Goal: Information Seeking & Learning: Find specific fact

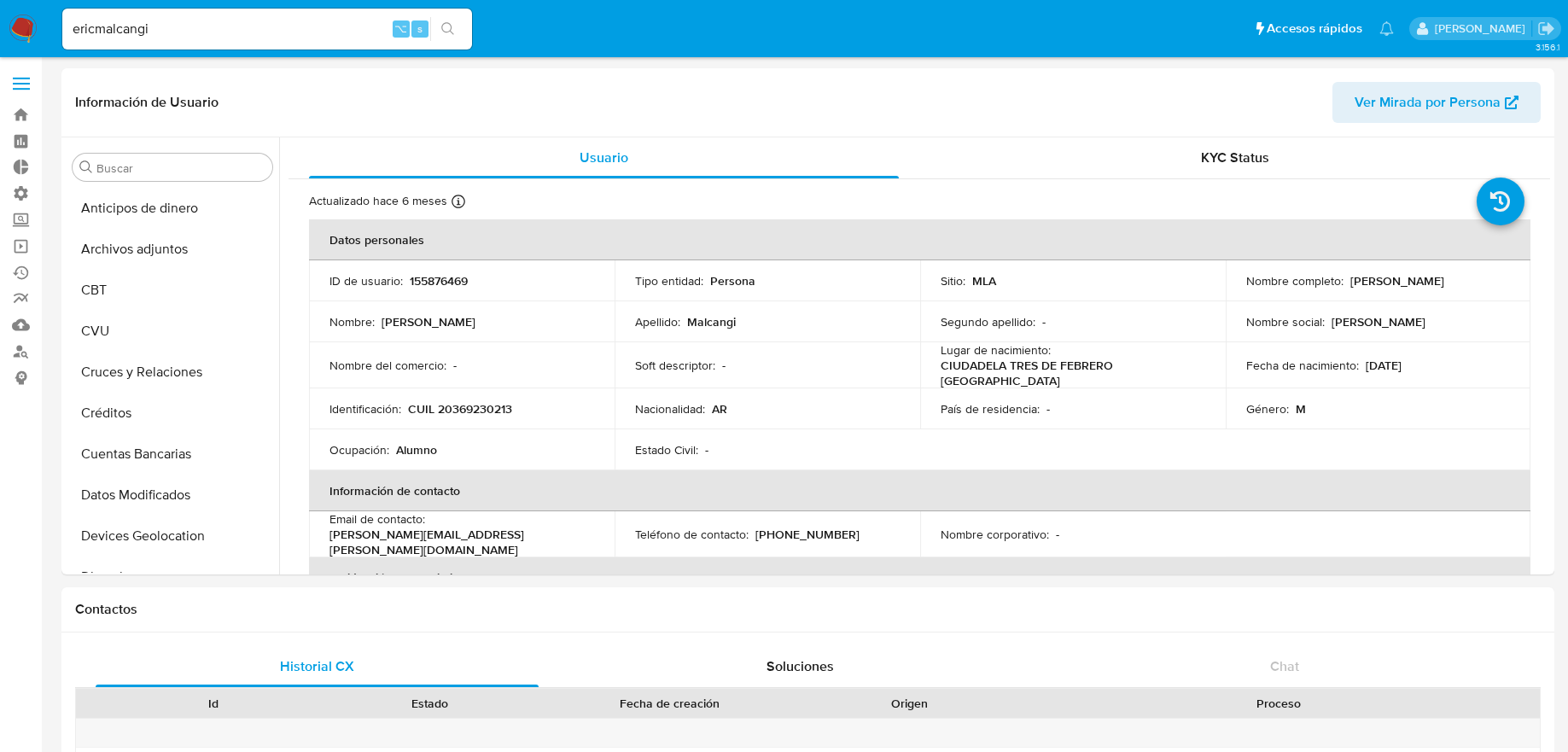
select select "10"
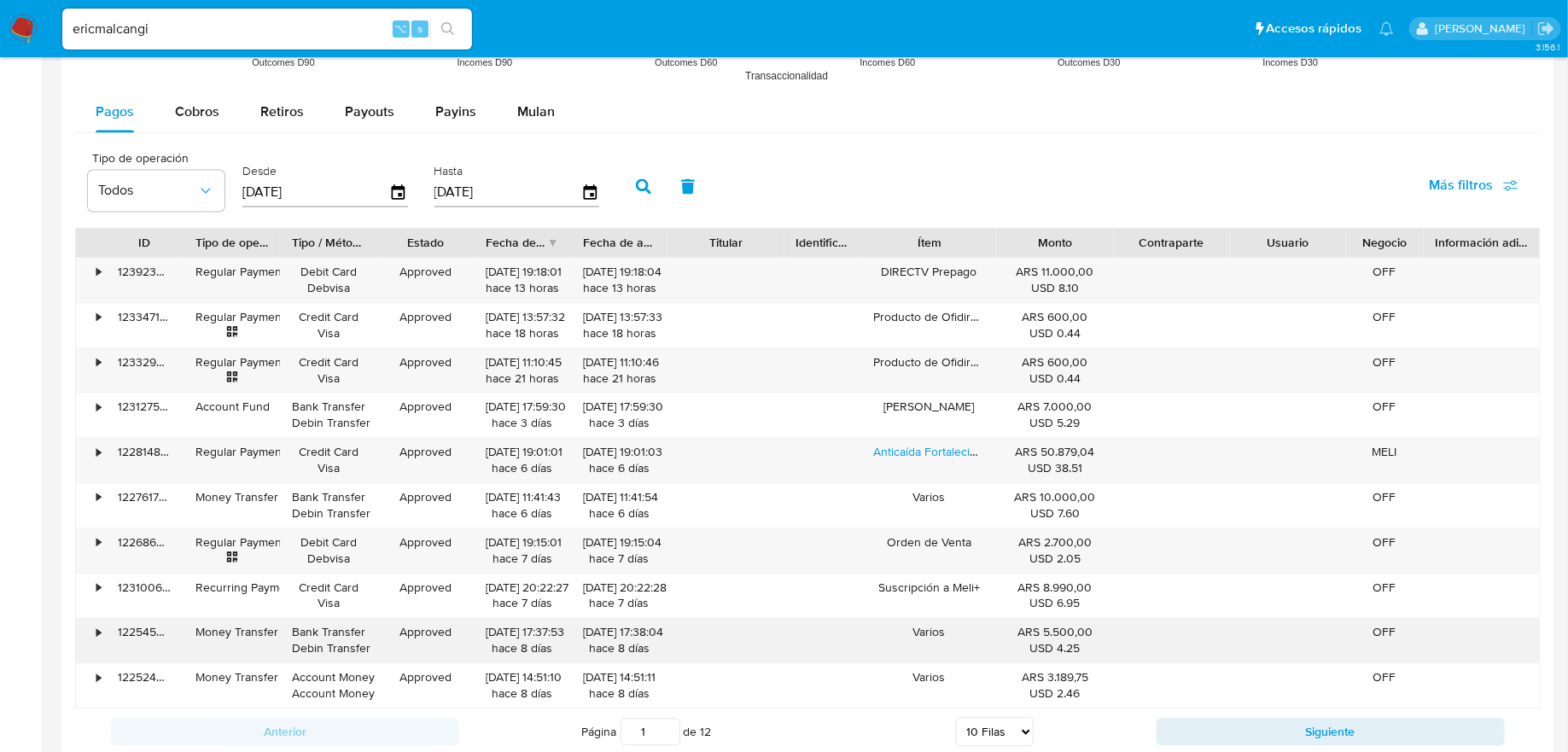
scroll to position [803, 0]
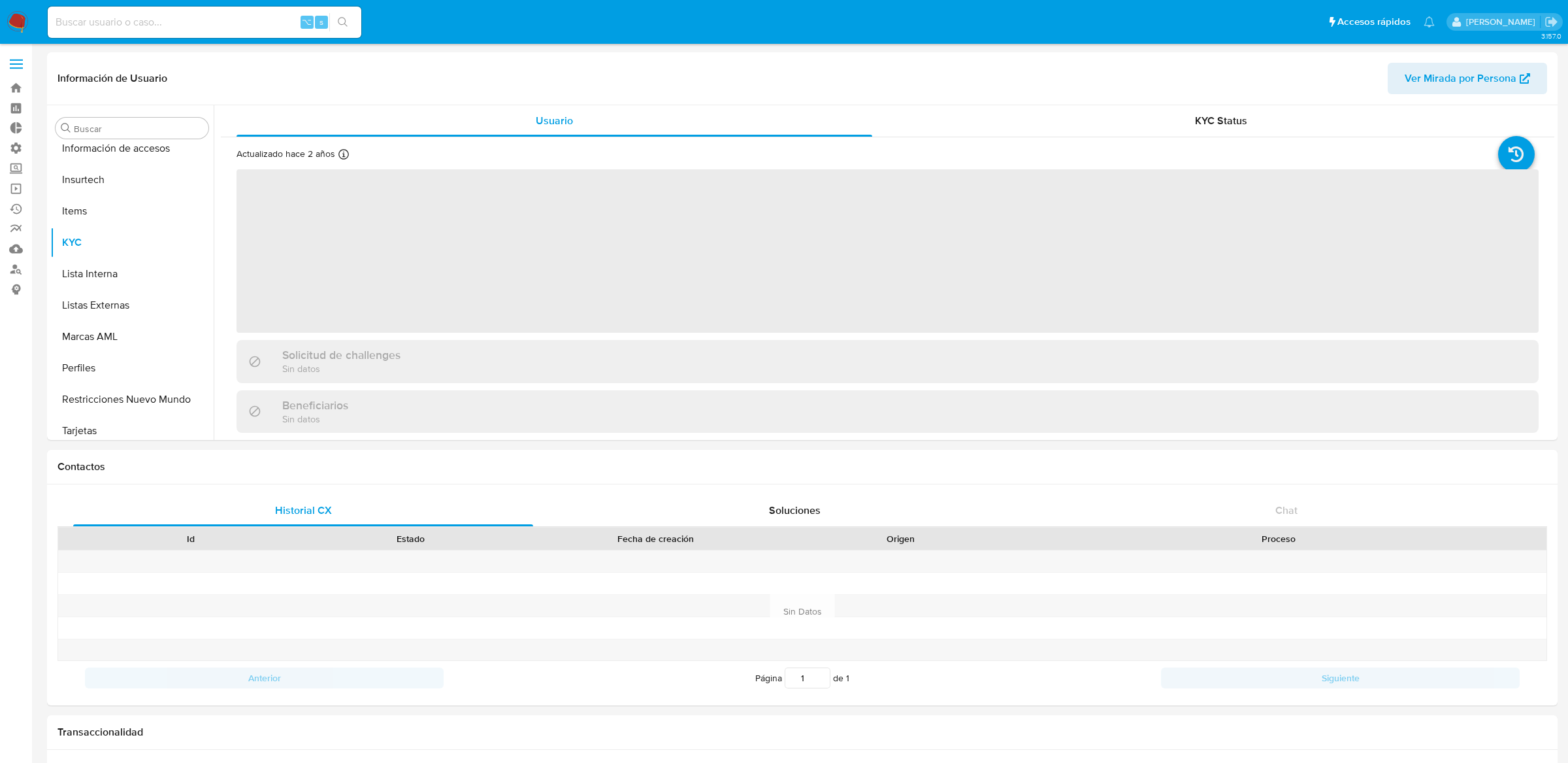
scroll to position [583, 0]
click at [255, 20] on input at bounding box center [204, 22] width 313 height 17
paste input "139455032"
type input "139455032"
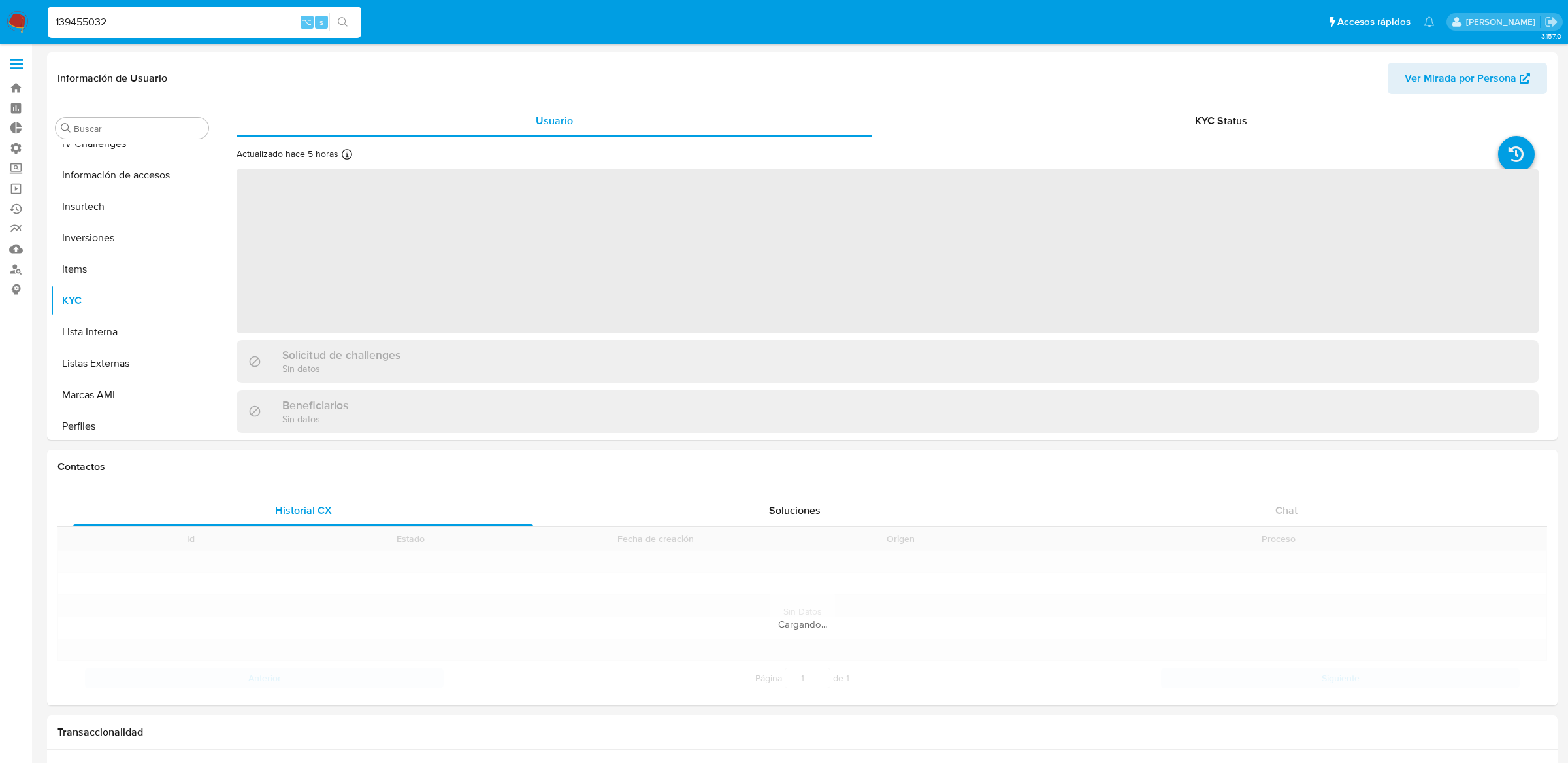
scroll to position [614, 0]
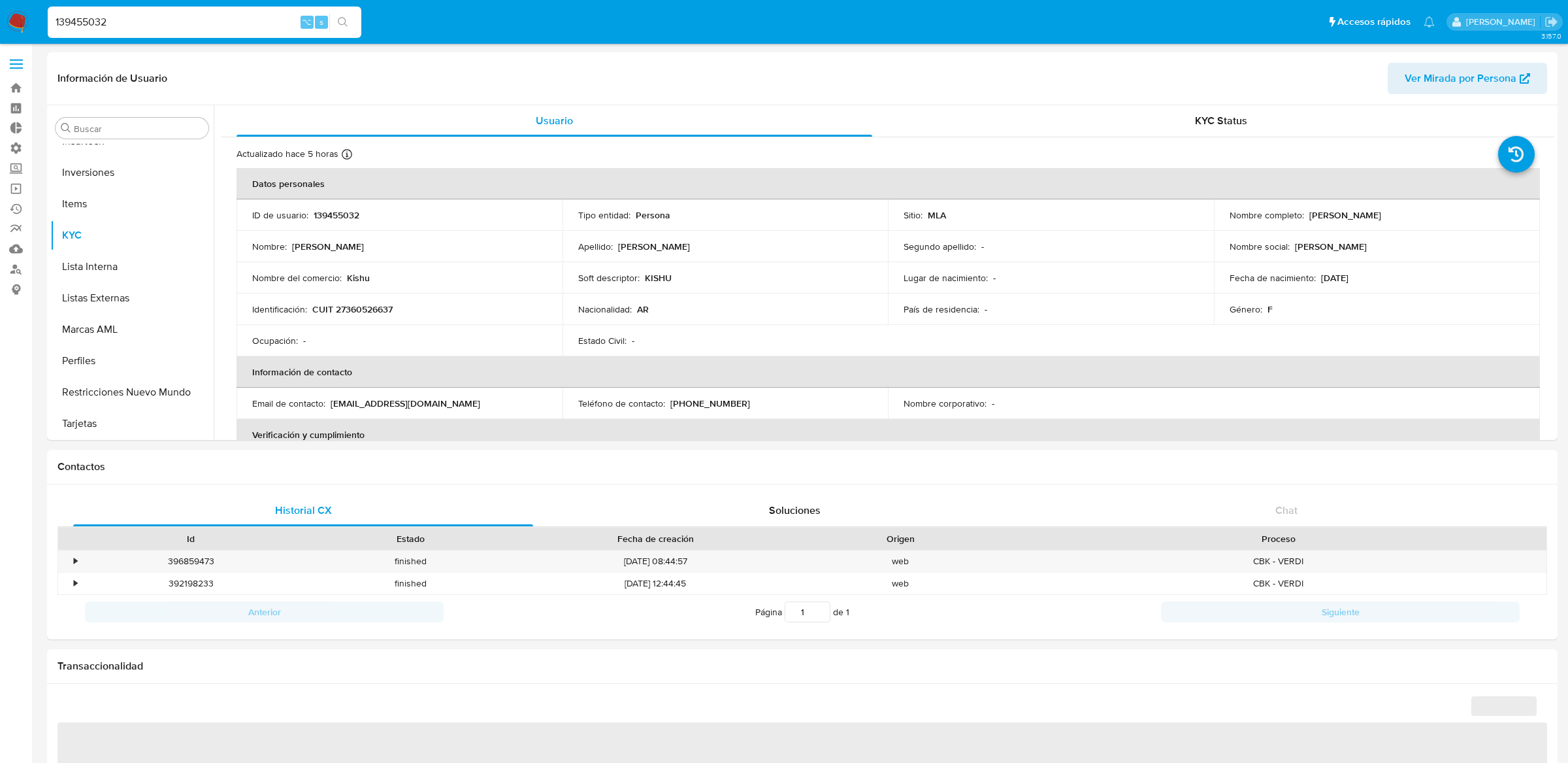
select select "10"
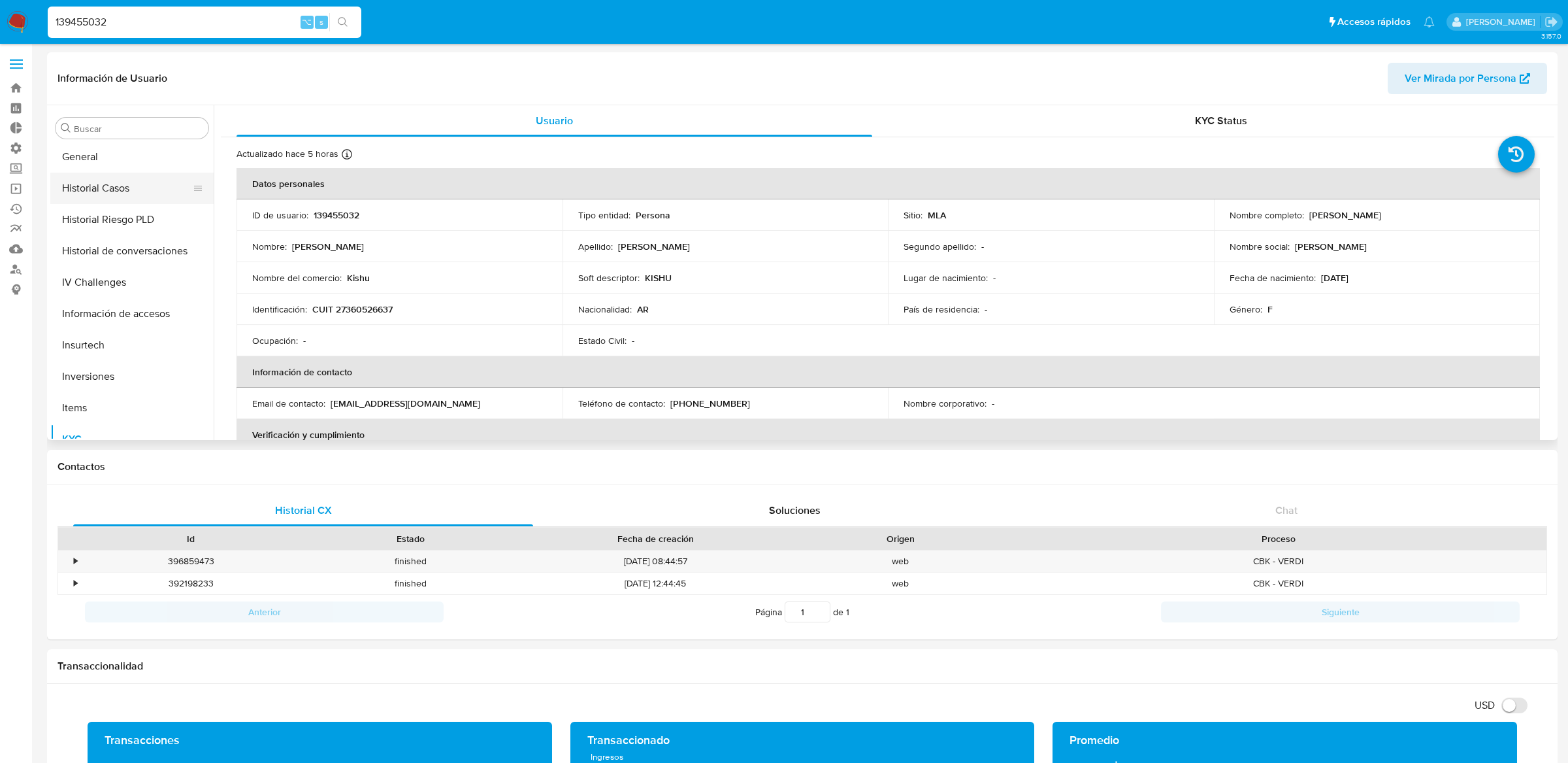
scroll to position [409, 0]
click at [132, 166] on button "General" at bounding box center [126, 159] width 153 height 31
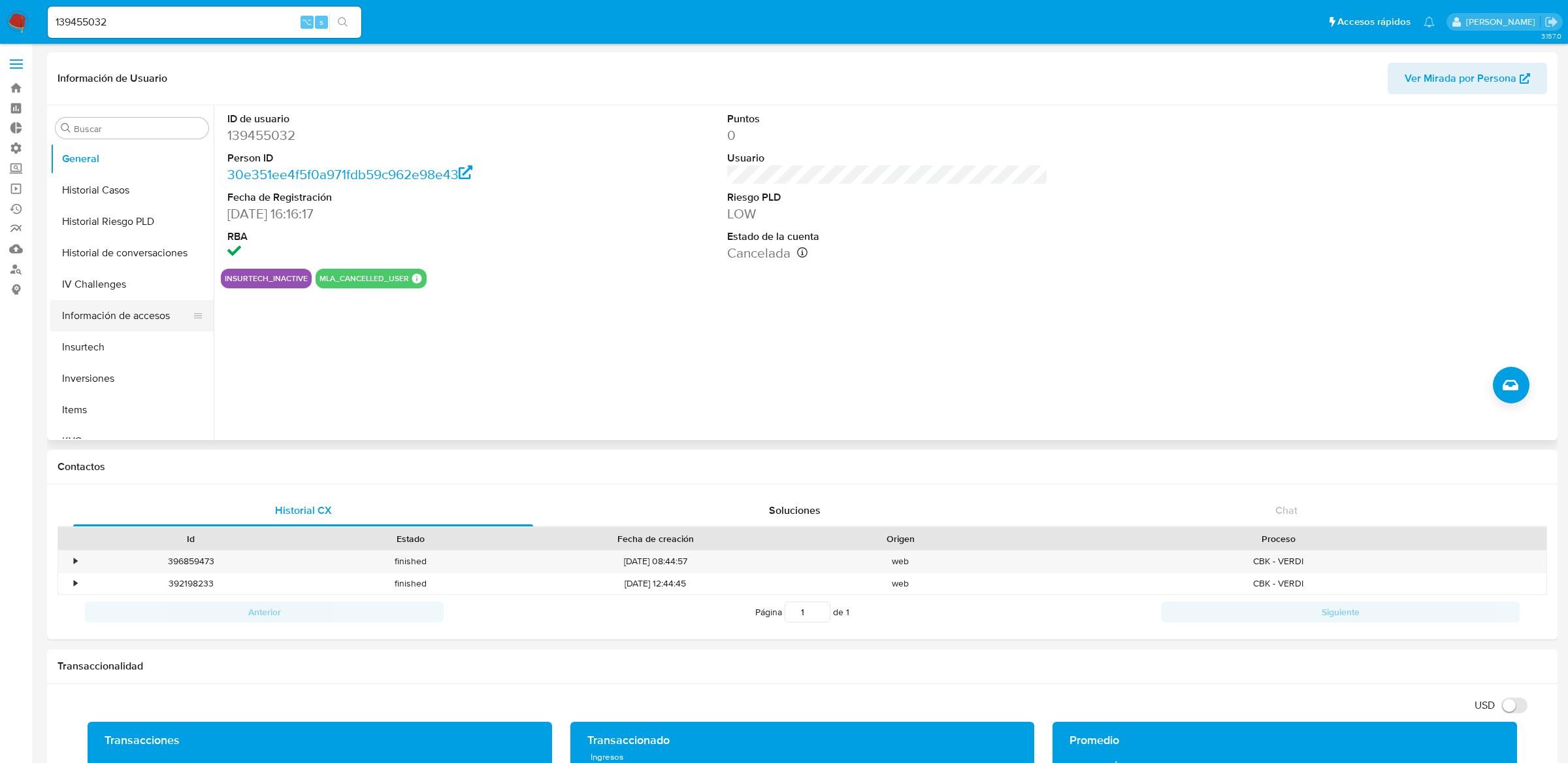
scroll to position [614, 0]
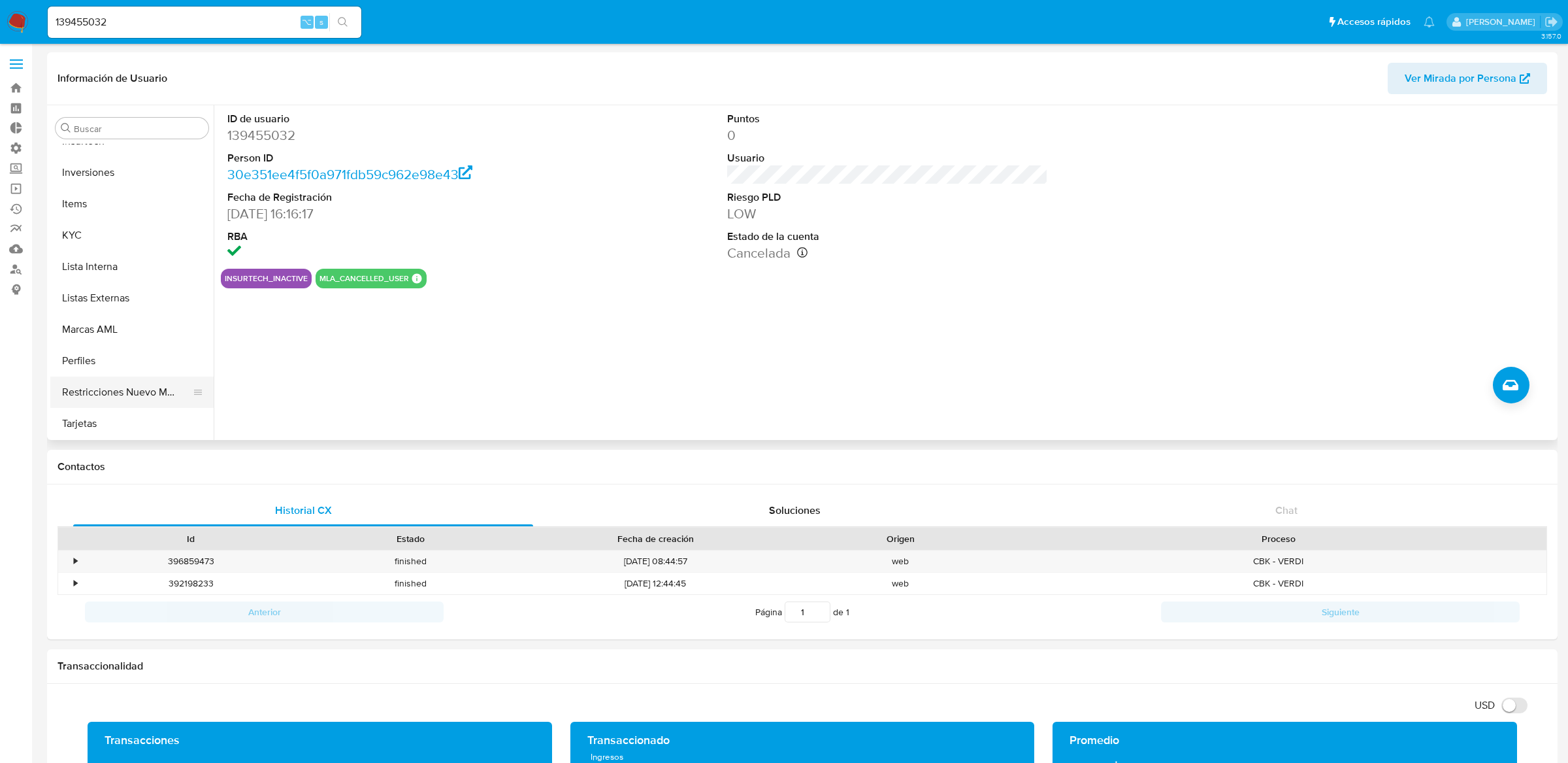
click at [114, 392] on button "Restricciones Nuevo Mundo" at bounding box center [126, 392] width 153 height 31
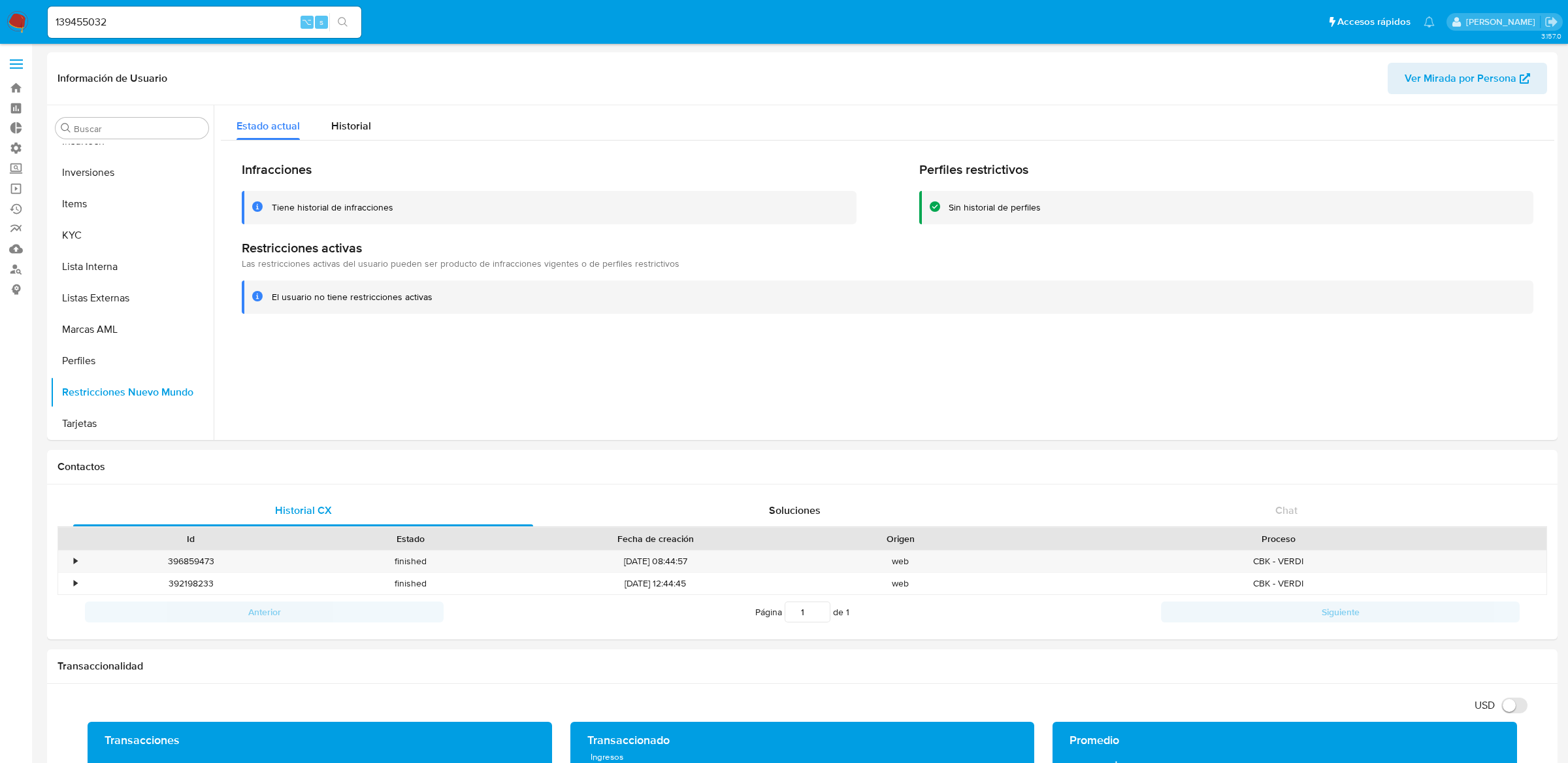
click at [284, 16] on input "139455032" at bounding box center [204, 22] width 313 height 17
type input "ericmalcangi"
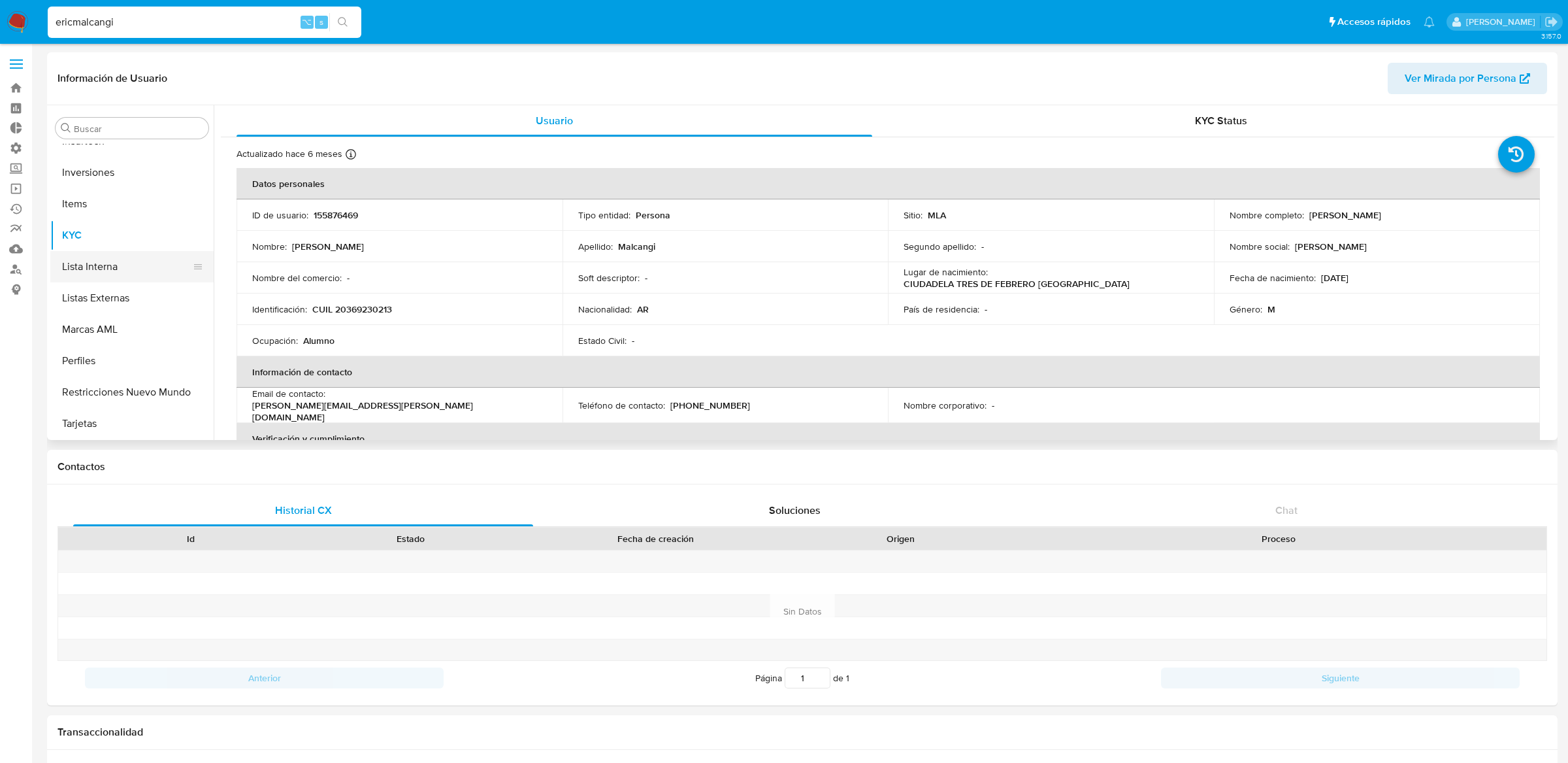
scroll to position [562, 0]
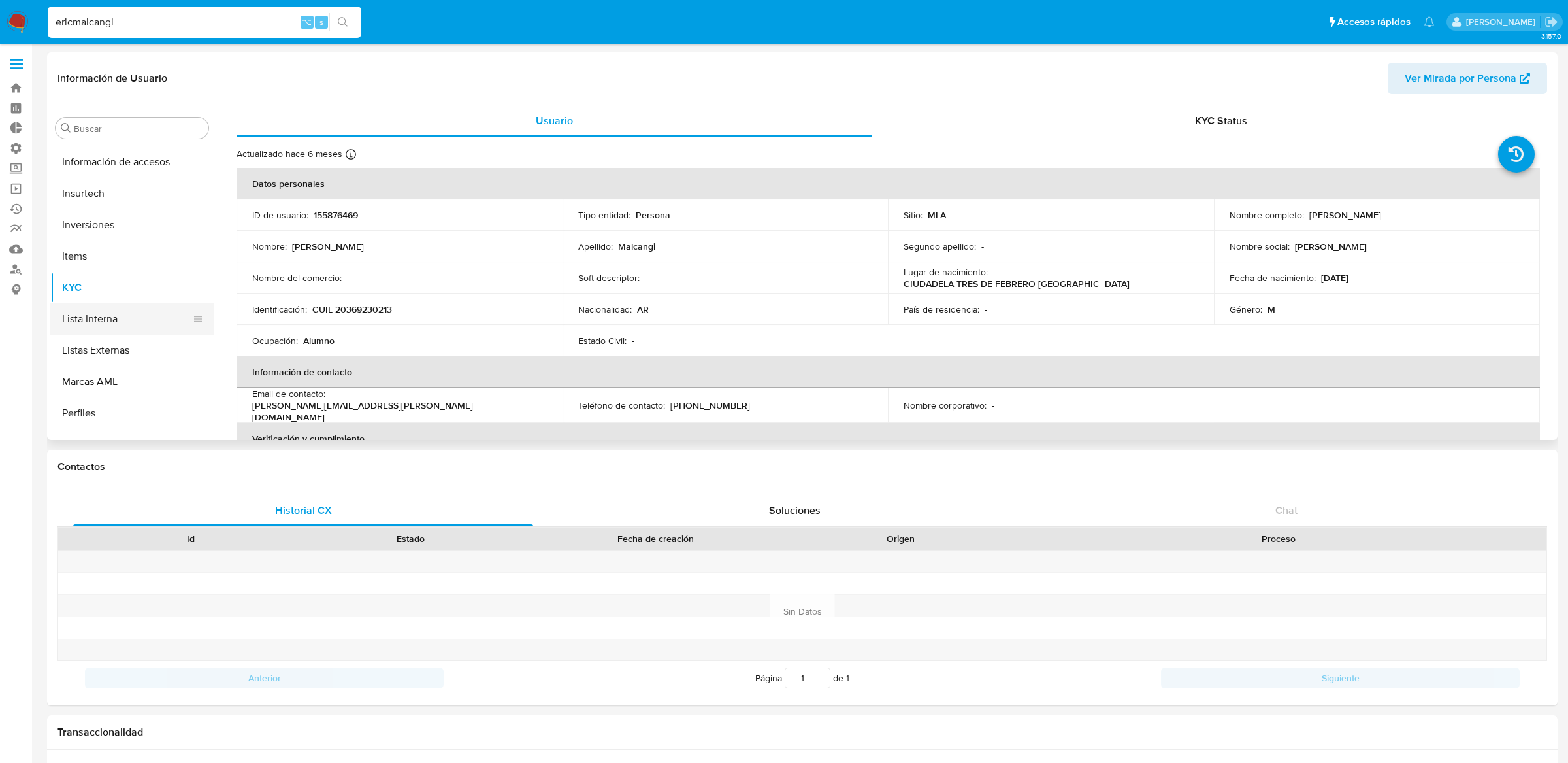
select select "10"
click at [96, 227] on button "Inversiones" at bounding box center [126, 225] width 153 height 31
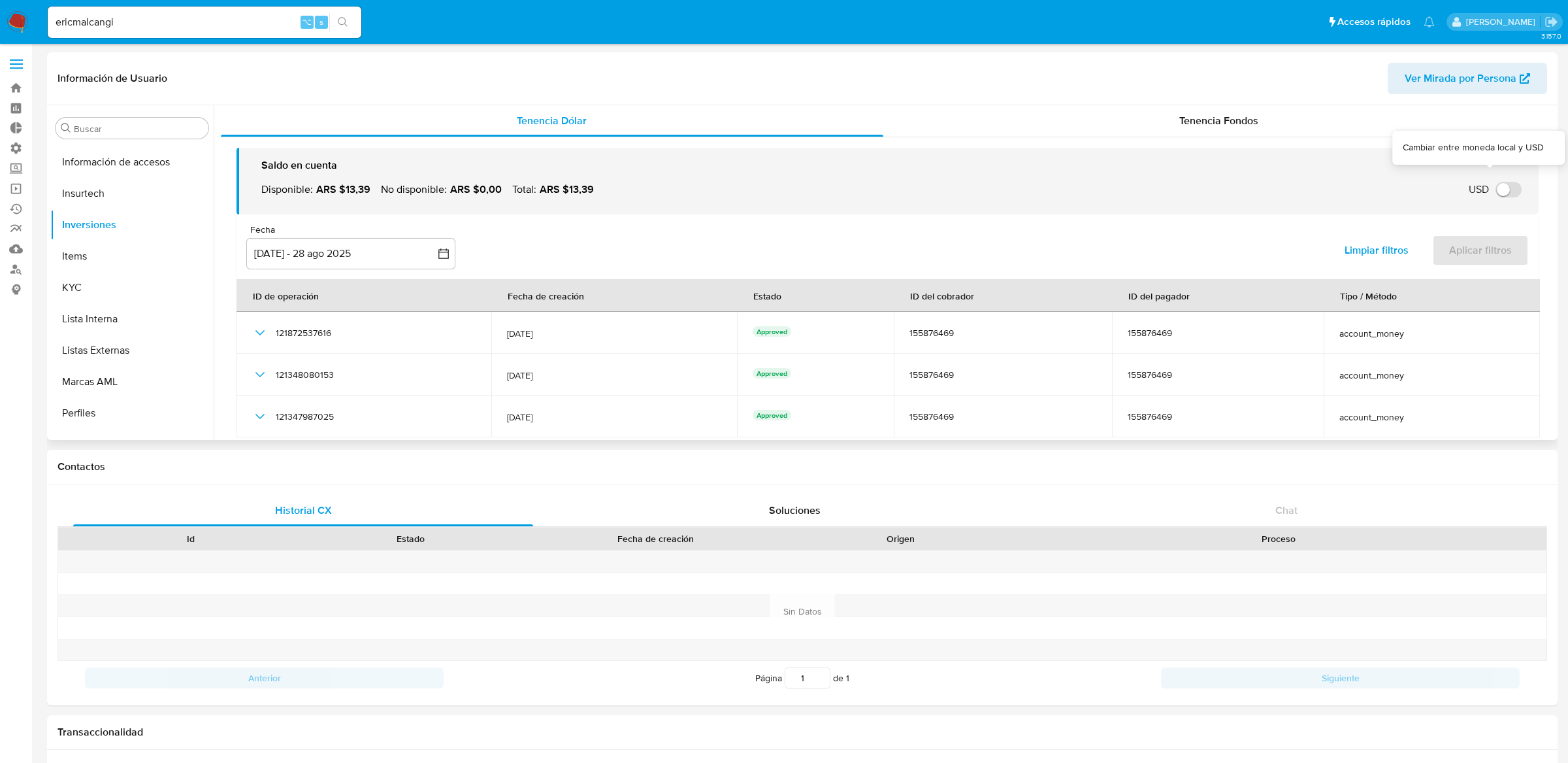
click at [1503, 190] on input "USD" at bounding box center [1508, 189] width 26 height 16
checkbox input "true"
click at [1295, 133] on div "Tenencia Fondos" at bounding box center [1219, 121] width 672 height 31
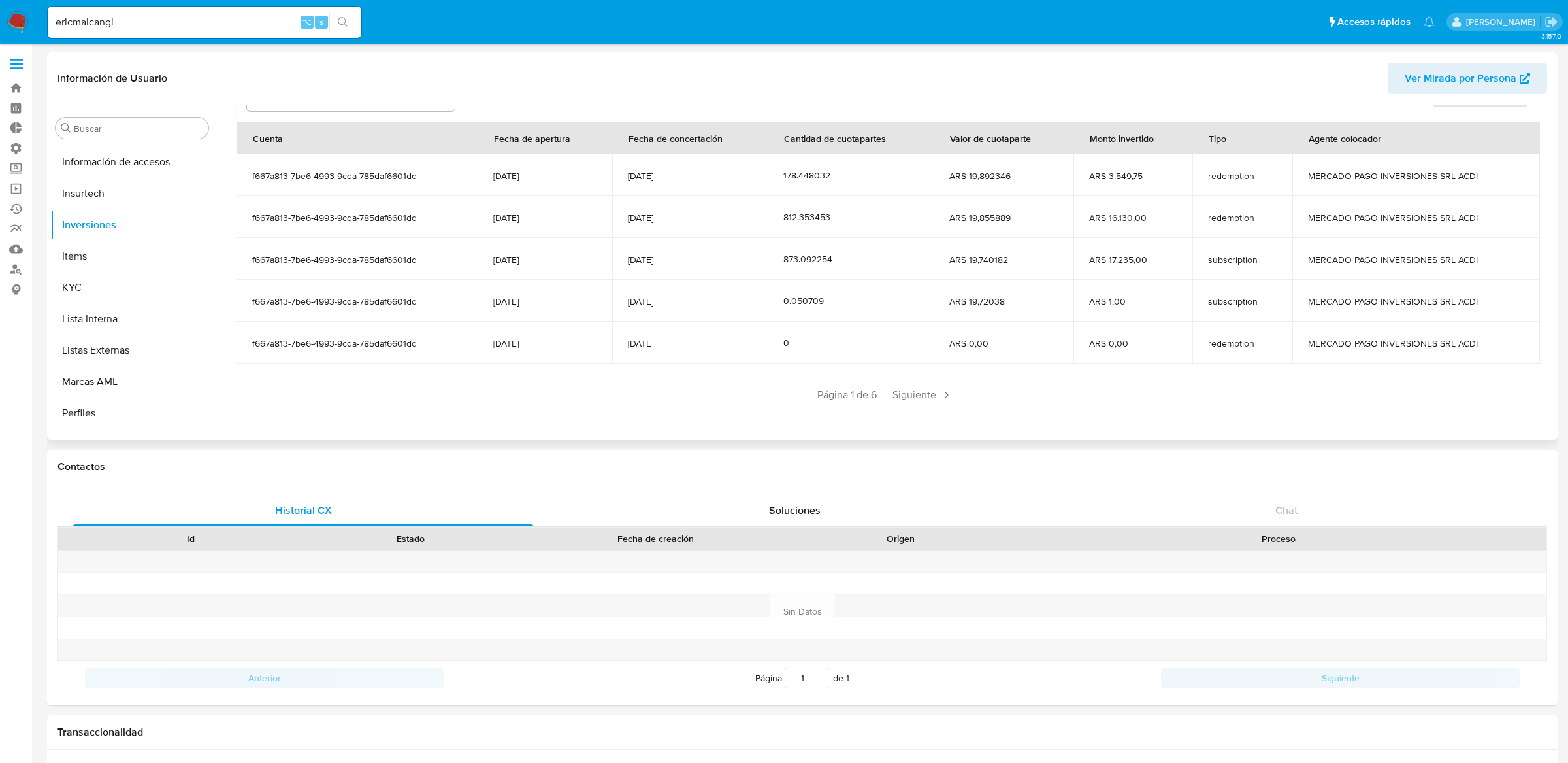
scroll to position [160, 0]
click at [949, 217] on span "ARS 19,855889" at bounding box center [1003, 215] width 109 height 12
click at [1015, 216] on span "ARS 19,855889" at bounding box center [1003, 215] width 109 height 12
click at [1013, 216] on span "ARS 19,855889" at bounding box center [1003, 215] width 109 height 12
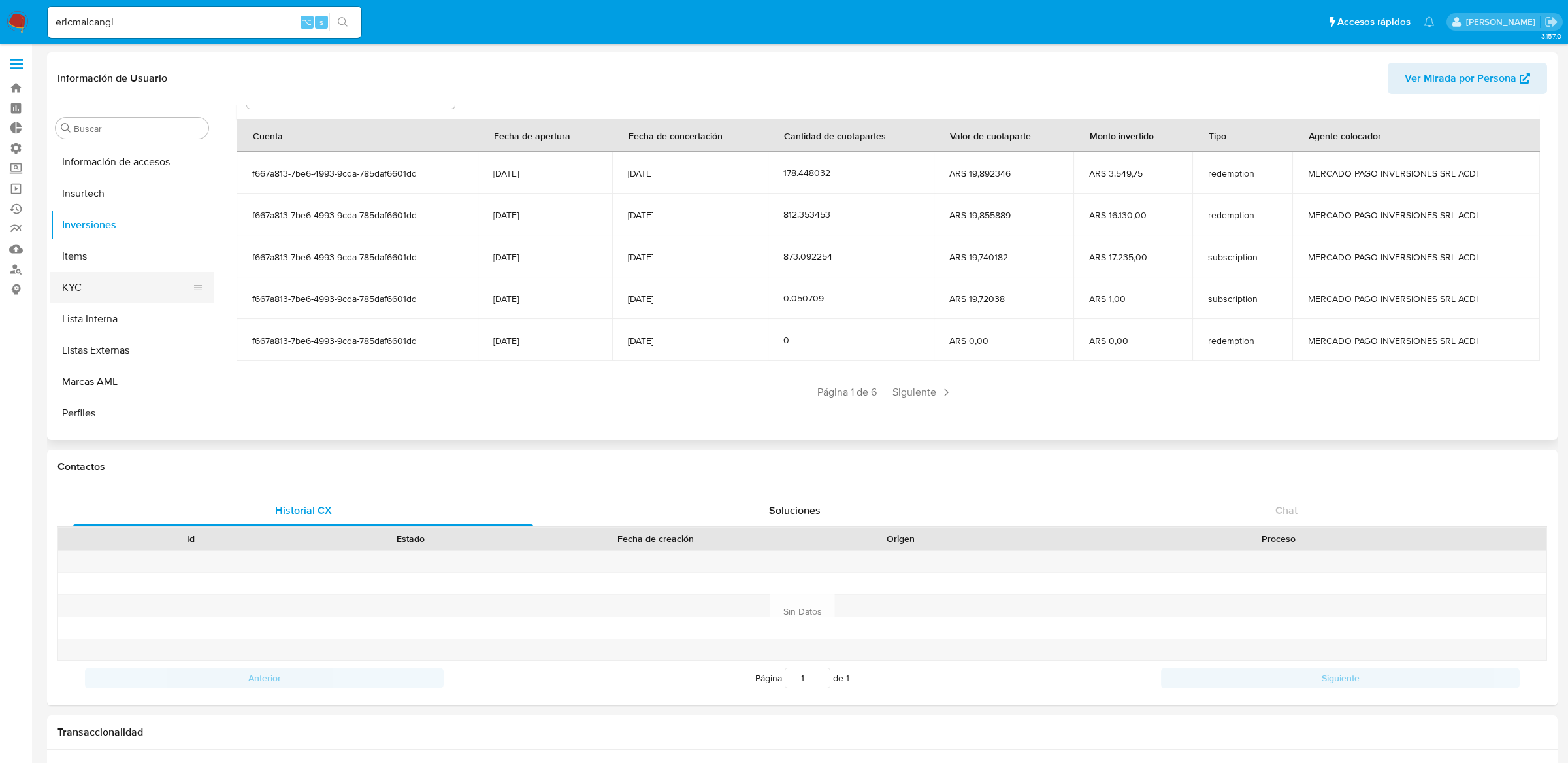
click at [121, 295] on button "KYC" at bounding box center [126, 288] width 153 height 31
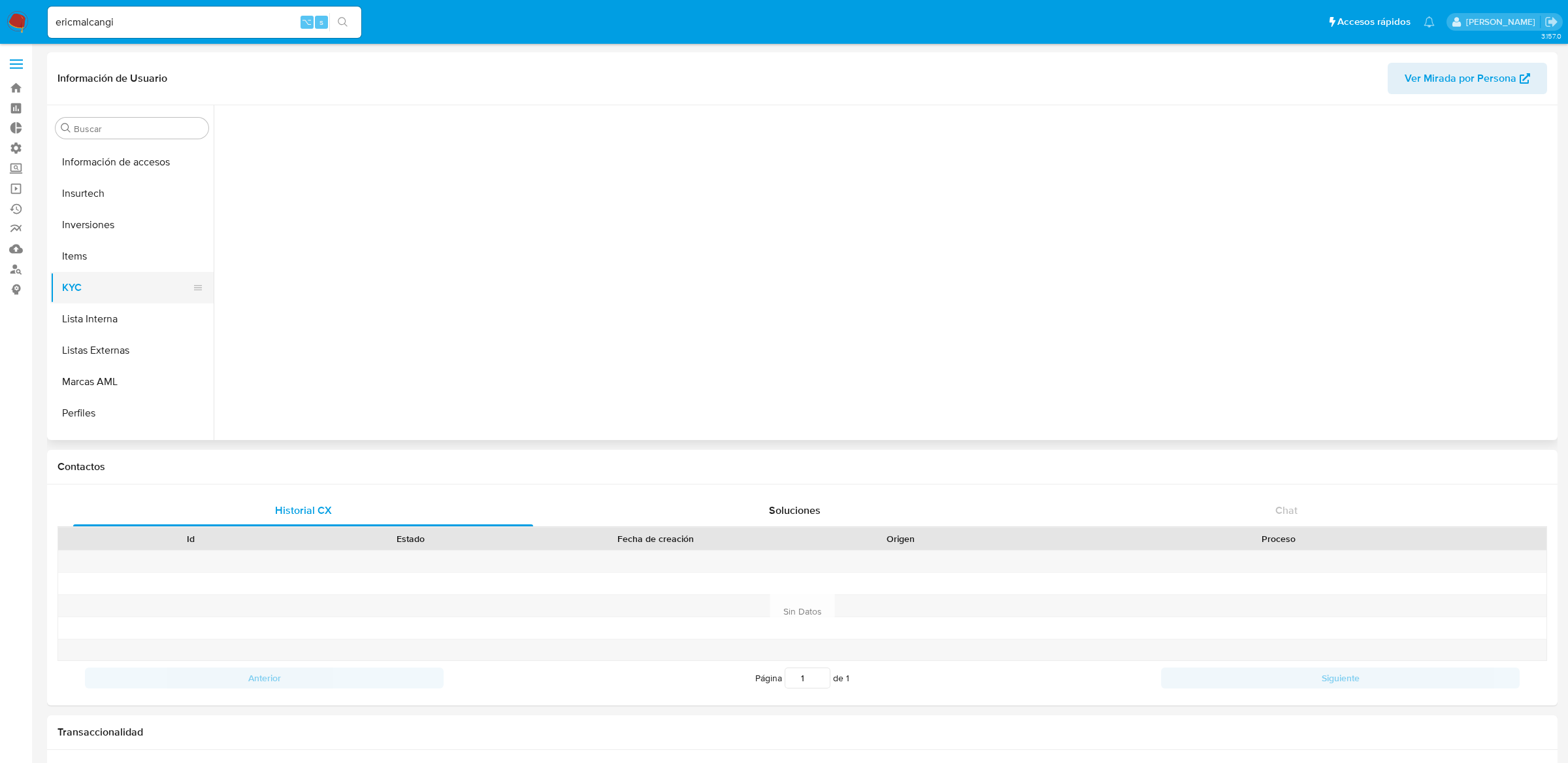
scroll to position [0, 0]
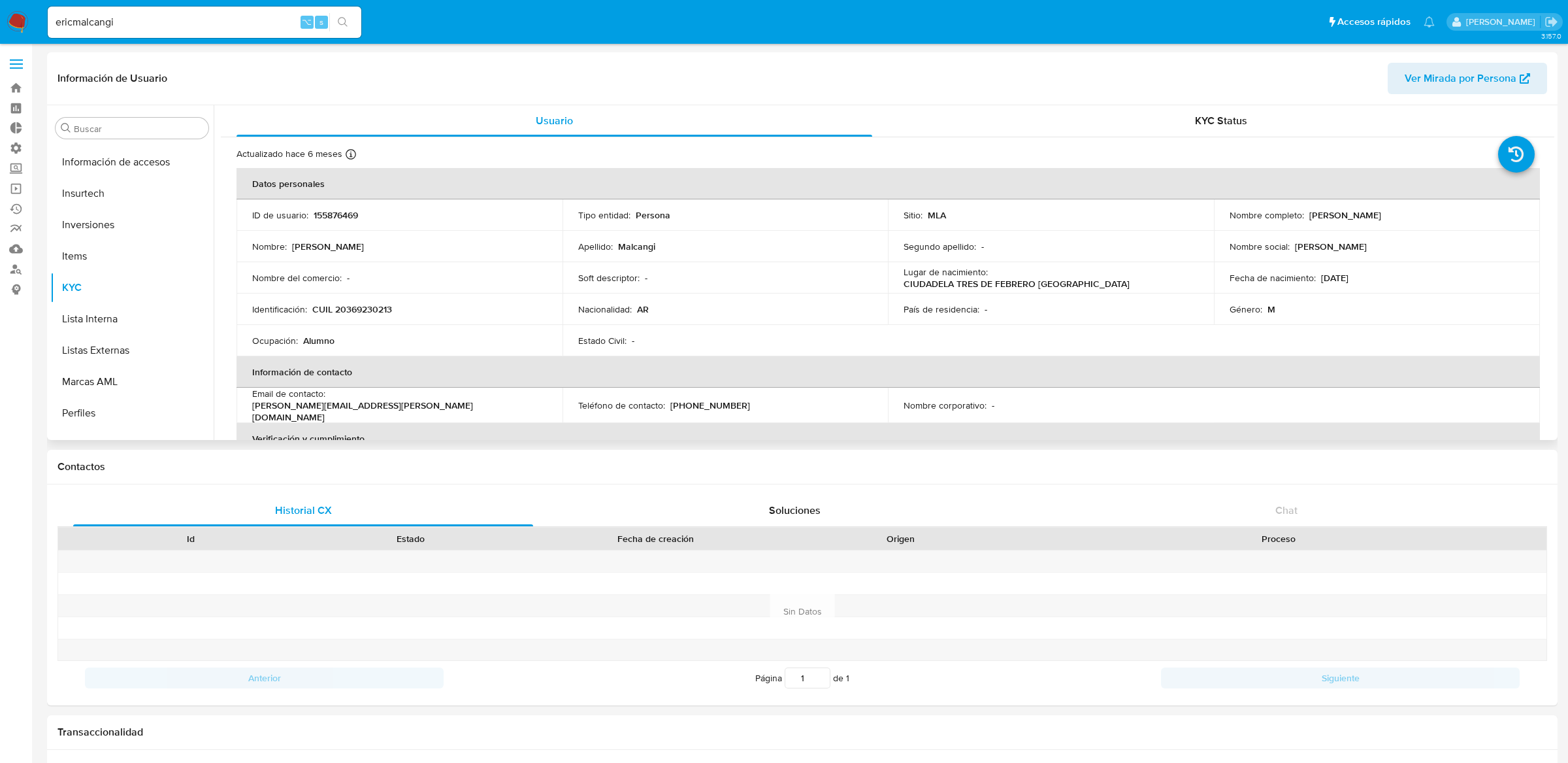
click at [349, 210] on p "155876469" at bounding box center [335, 215] width 44 height 12
copy p "155876469"
